Goal: Task Accomplishment & Management: Manage account settings

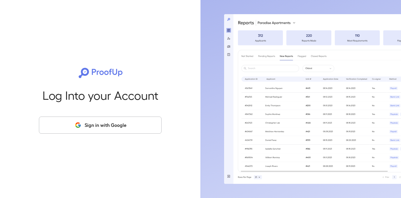
click at [75, 130] on button "Sign in with Google" at bounding box center [100, 124] width 123 height 17
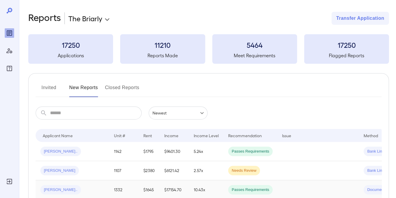
click at [60, 189] on span "[PERSON_NAME].." at bounding box center [60, 190] width 41 height 6
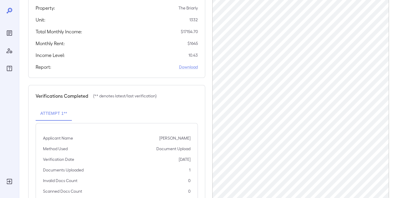
scroll to position [135, 0]
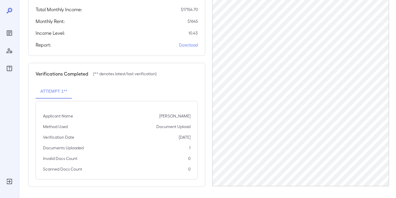
click at [9, 34] on icon "Reports" at bounding box center [9, 33] width 3 height 3
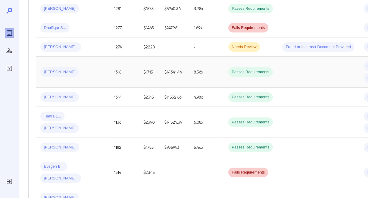
scroll to position [261, 0]
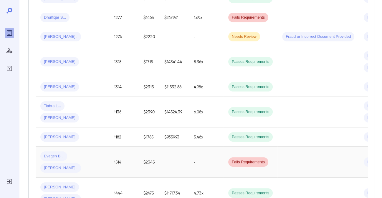
click at [103, 154] on div "Evegen B... [PERSON_NAME]" at bounding box center [72, 161] width 64 height 21
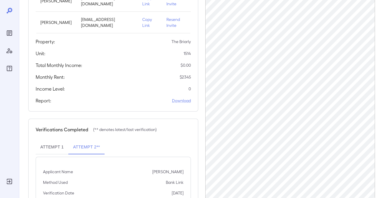
scroll to position [125, 0]
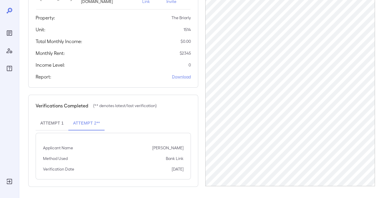
click at [57, 124] on button "Attempt 1" at bounding box center [52, 123] width 33 height 14
click at [86, 124] on button "Attempt 2**" at bounding box center [86, 123] width 36 height 14
click at [50, 125] on button "Attempt 1" at bounding box center [52, 123] width 33 height 14
click at [86, 124] on button "Attempt 2**" at bounding box center [86, 123] width 36 height 14
click at [53, 121] on button "Attempt 1" at bounding box center [52, 123] width 33 height 14
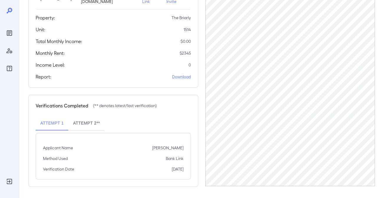
click at [93, 121] on button "Attempt 2**" at bounding box center [86, 123] width 36 height 14
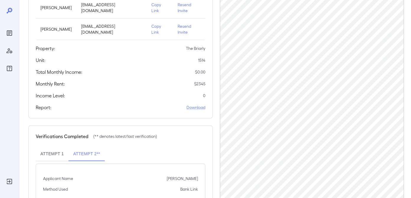
scroll to position [95, 0]
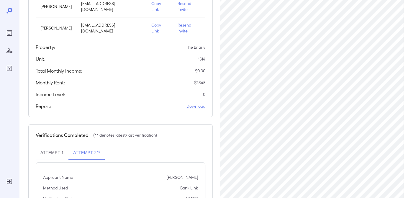
click at [182, 31] on p "Resend Invite" at bounding box center [188, 28] width 23 height 12
click at [182, 9] on p "Resend Invite" at bounding box center [188, 7] width 23 height 12
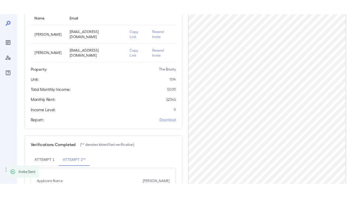
scroll to position [7, 0]
